Goal: Find specific page/section: Find specific page/section

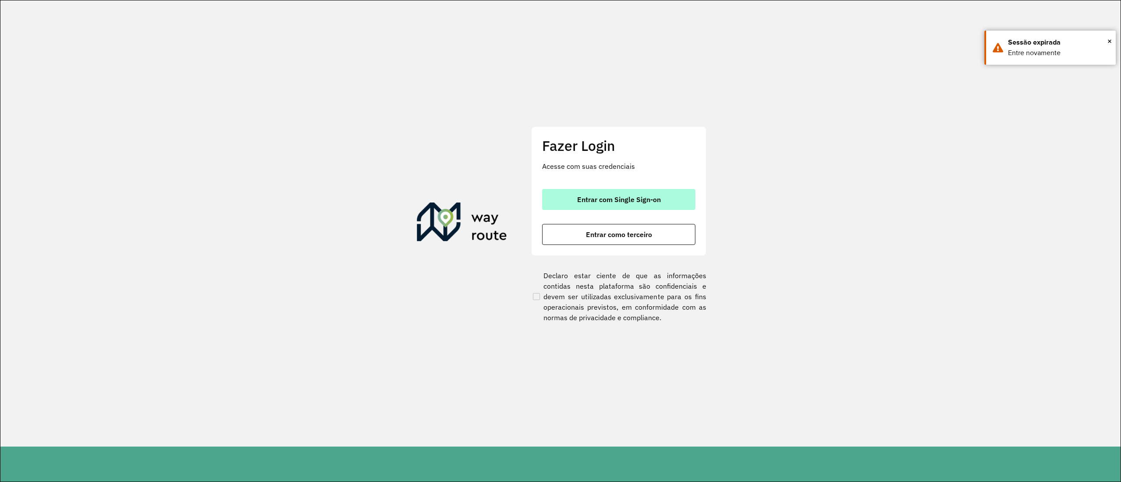
click at [673, 192] on button "Entrar com Single Sign-on" at bounding box center [618, 199] width 153 height 21
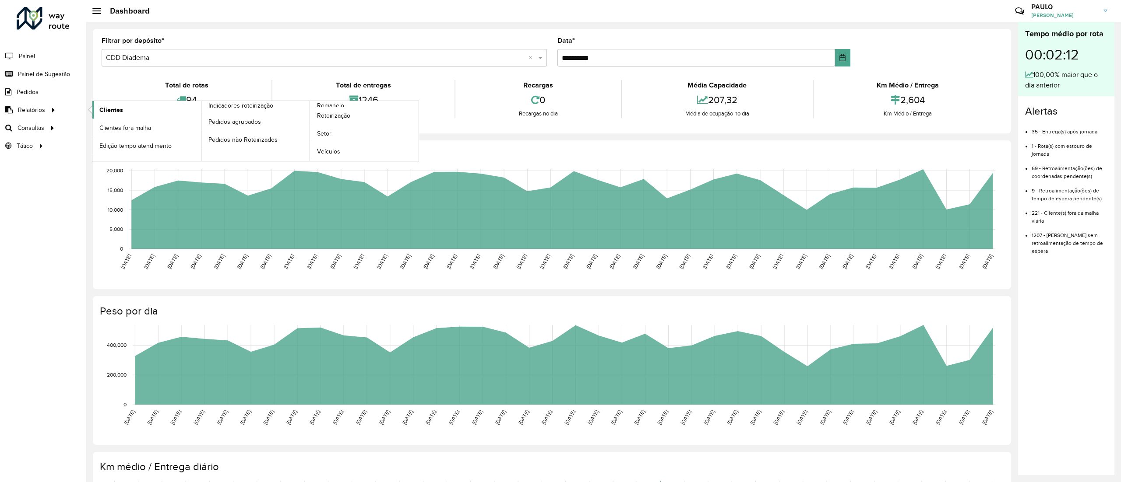
click at [121, 107] on span "Clientes" at bounding box center [111, 110] width 24 height 9
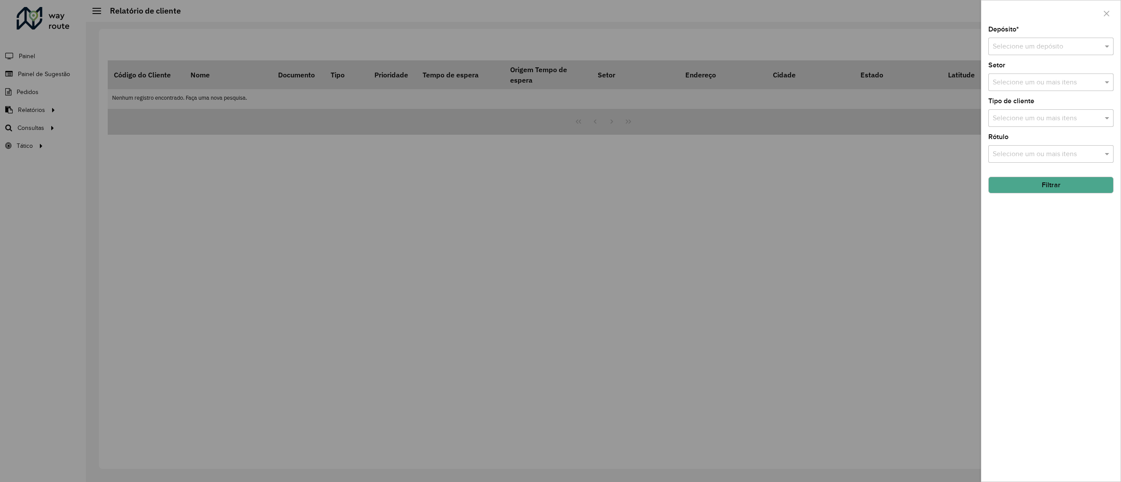
click at [1055, 53] on div "Selecione um depósito" at bounding box center [1050, 47] width 125 height 18
click at [1015, 89] on span "CDD Diadema" at bounding box center [1013, 86] width 43 height 7
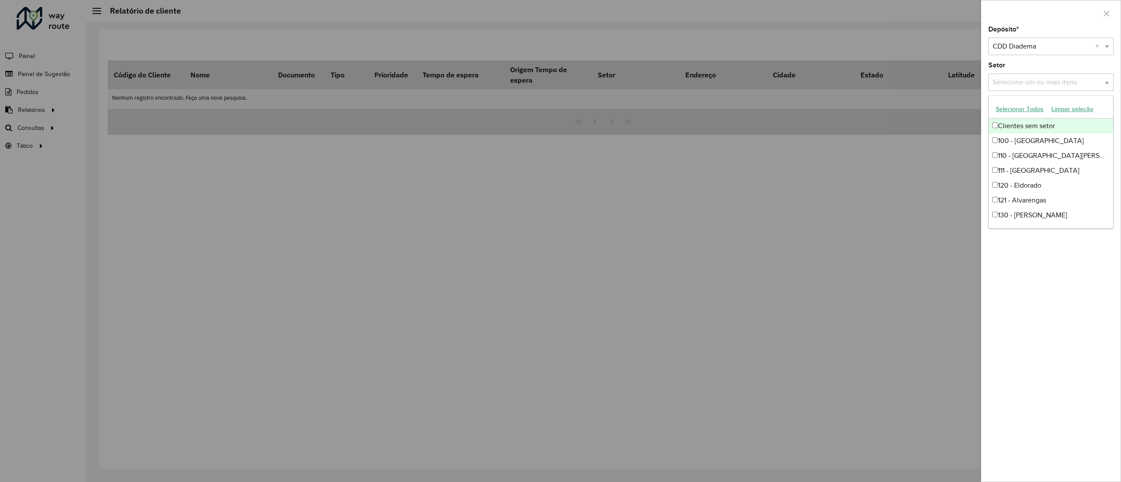
click at [1052, 84] on input "text" at bounding box center [1046, 82] width 112 height 11
click at [1088, 348] on div "Depósito * Selecione um depósito × CDD Diadema × Setor Selecione um ou mais ite…" at bounding box center [1050, 254] width 139 height 456
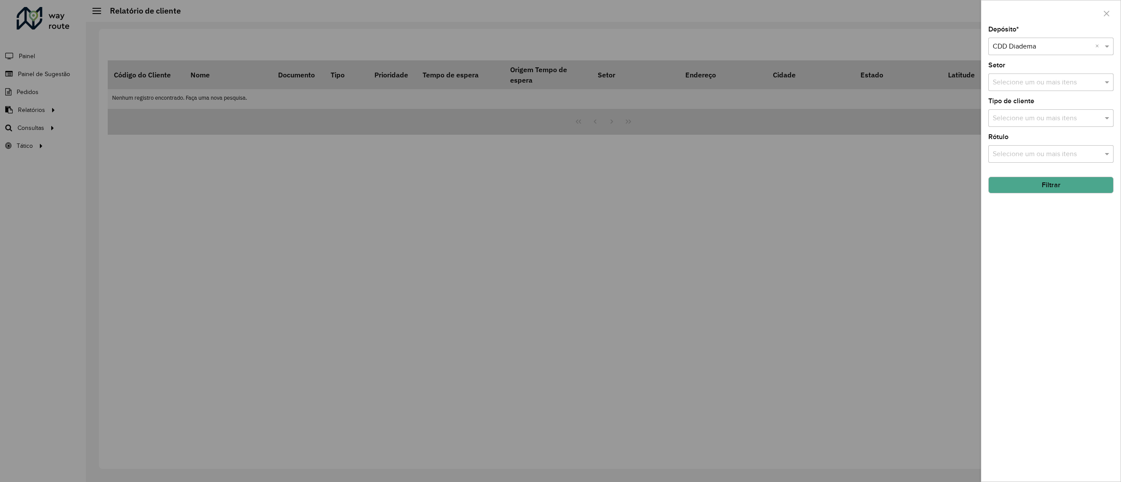
click at [1025, 151] on input "text" at bounding box center [1046, 154] width 112 height 11
click at [1027, 152] on input "text" at bounding box center [1046, 154] width 112 height 11
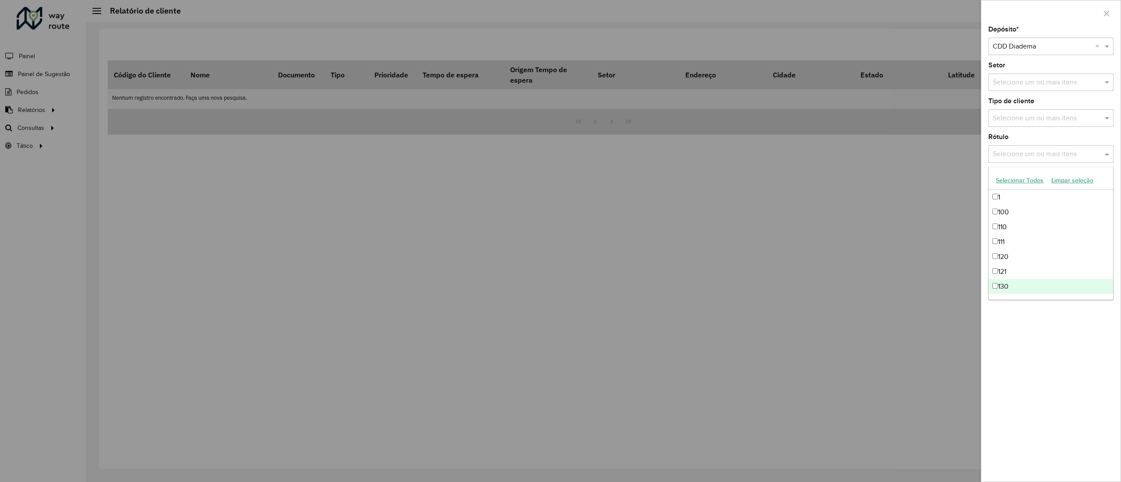
click at [1039, 367] on div "Depósito * Selecione um depósito × CDD Diadema × Setor Selecione um ou mais ite…" at bounding box center [1050, 254] width 139 height 456
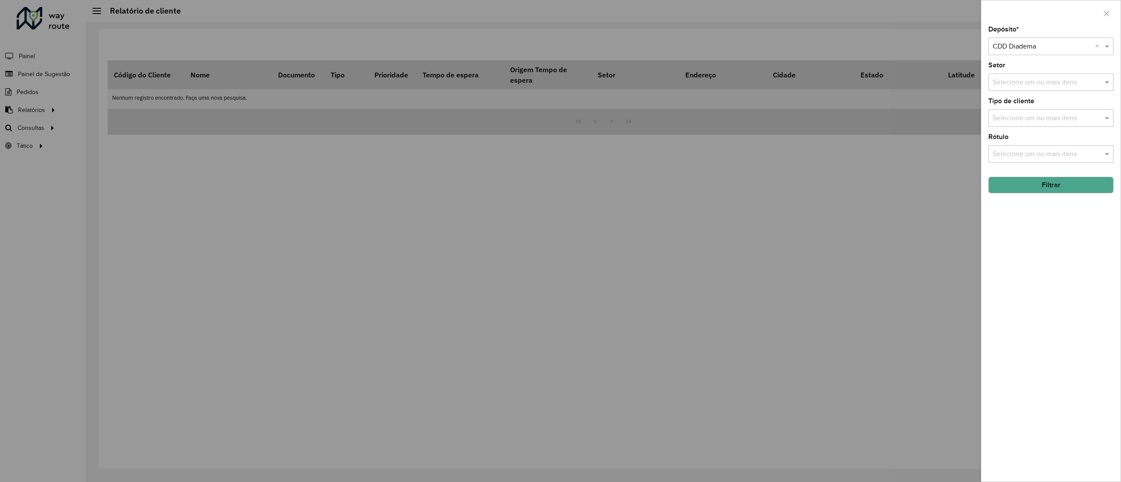
click at [1035, 84] on input "text" at bounding box center [1046, 82] width 112 height 11
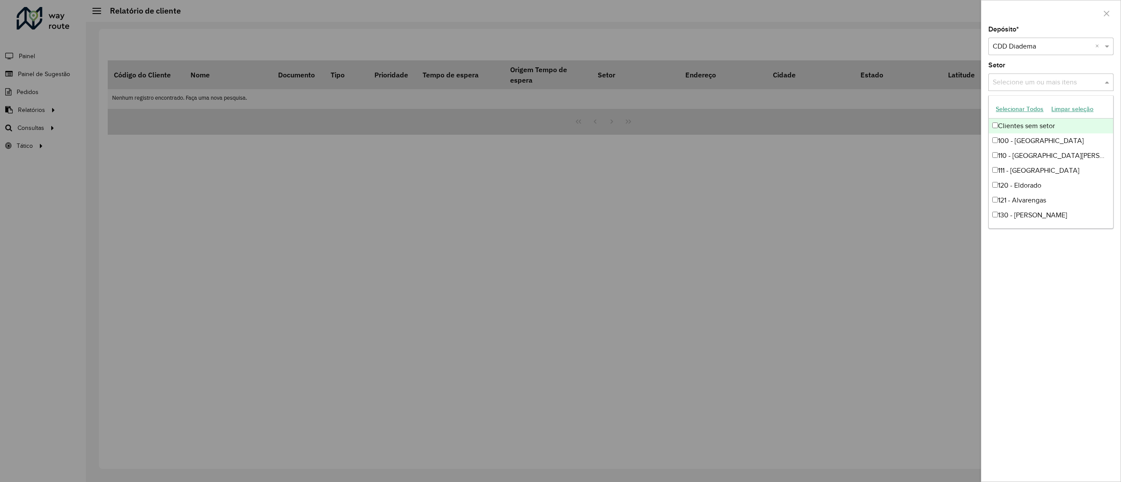
click at [1030, 110] on button "Selecionar Todos" at bounding box center [1020, 109] width 56 height 14
click at [1074, 292] on div "Depósito * Selecione um depósito × CDD Diadema × Setor Selecione um ou mais ite…" at bounding box center [1050, 254] width 139 height 456
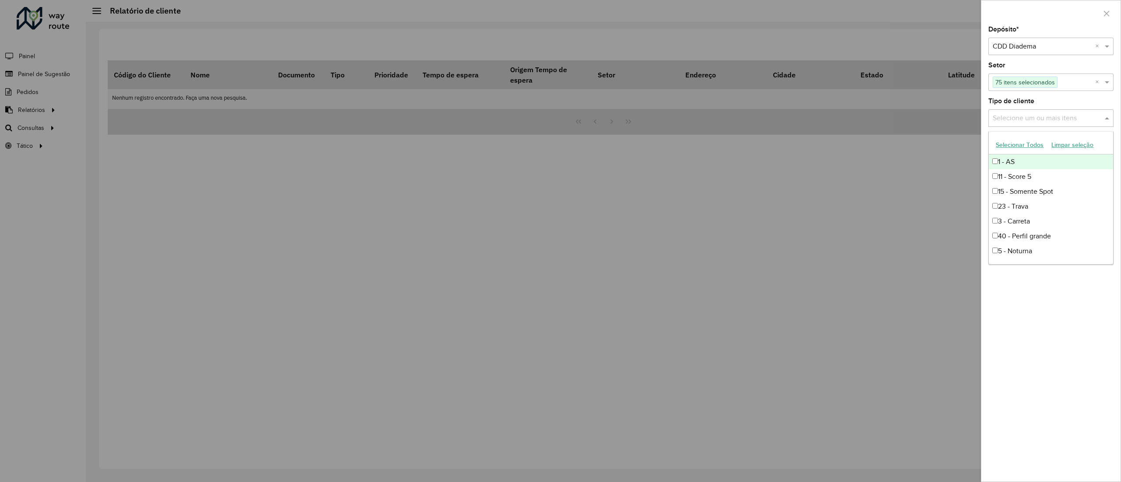
click at [1024, 114] on input "text" at bounding box center [1046, 118] width 112 height 11
click at [1014, 147] on button "Selecionar Todos" at bounding box center [1020, 145] width 56 height 14
click at [1023, 300] on div "Depósito * Selecione um depósito × CDD Diadema × Setor Selecione um ou mais ite…" at bounding box center [1050, 254] width 139 height 456
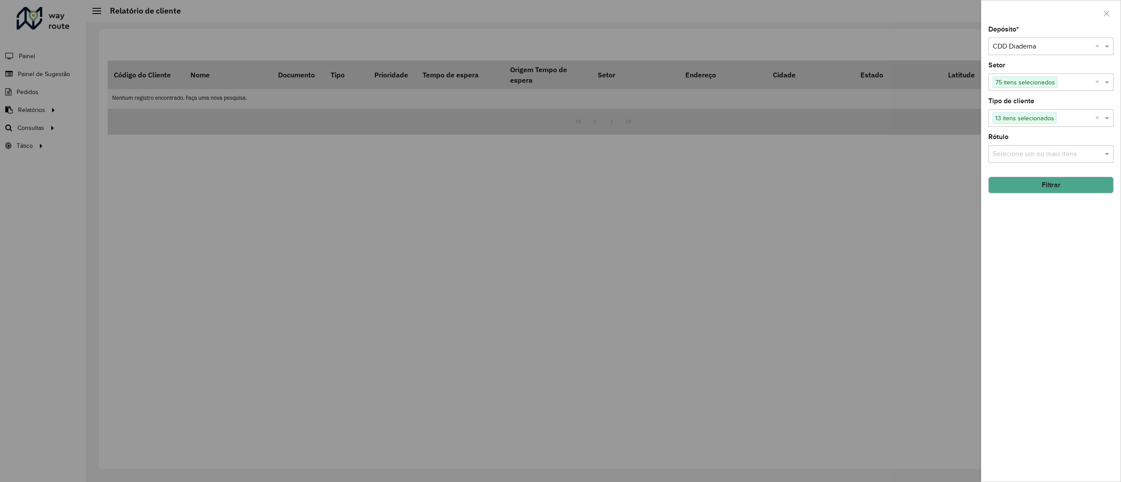
click at [1035, 149] on input "text" at bounding box center [1046, 154] width 112 height 11
click at [1026, 182] on button "Selecionar Todos" at bounding box center [1020, 181] width 56 height 14
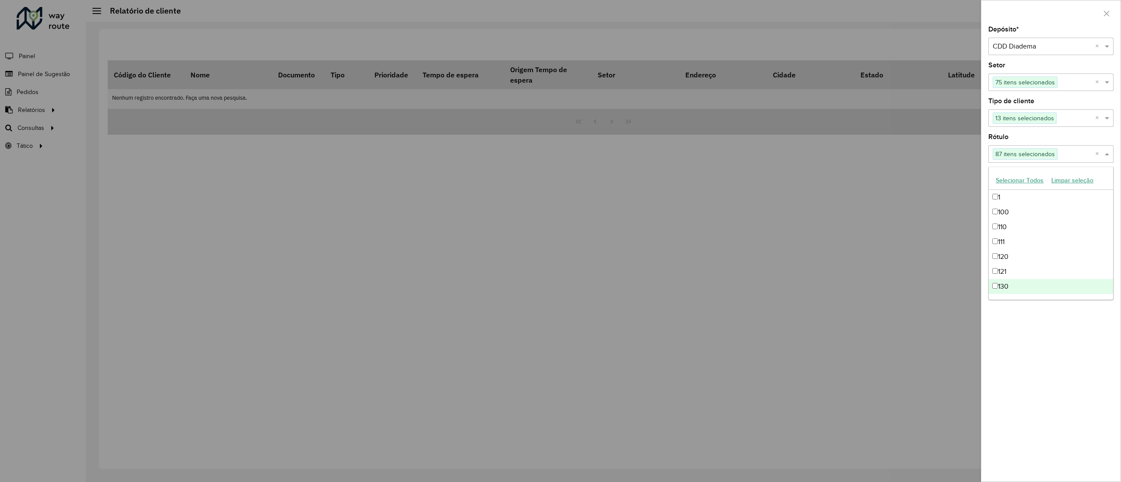
click at [1039, 353] on div "Depósito * Selecione um depósito × CDD Diadema × Setor Selecione um ou mais ite…" at bounding box center [1050, 254] width 139 height 456
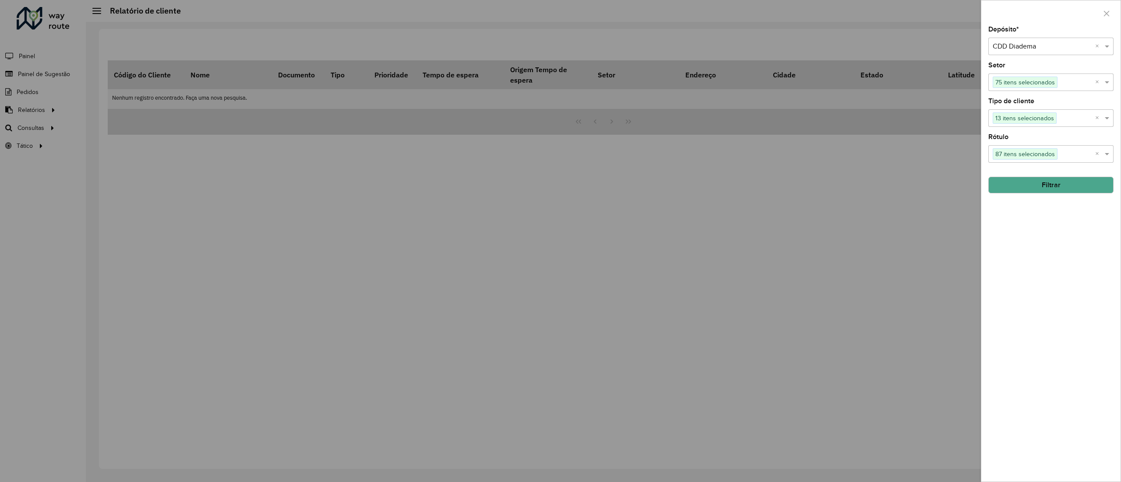
click at [1047, 182] on button "Filtrar" at bounding box center [1050, 185] width 125 height 17
